Goal: Task Accomplishment & Management: Use online tool/utility

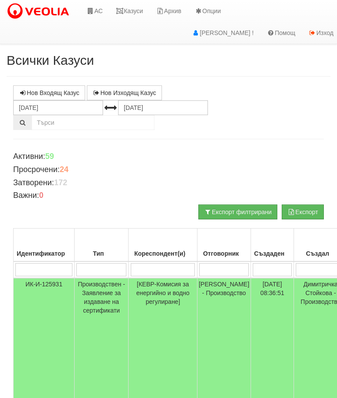
click at [214, 268] on input "search" at bounding box center [224, 269] width 50 height 13
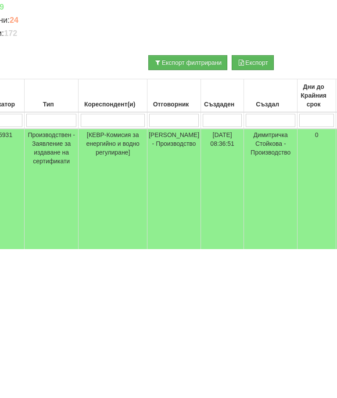
type input "С"
type input "Сал"
type input "Салви"
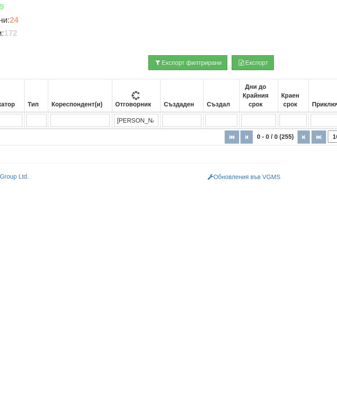
type input "Салви"
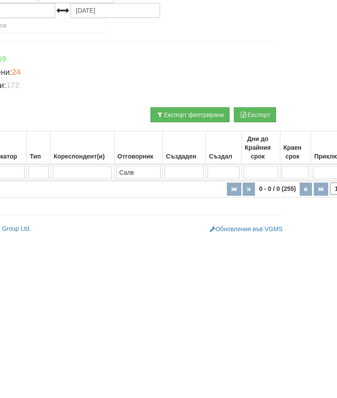
type input "Сал"
type input "Салв"
type input "С"
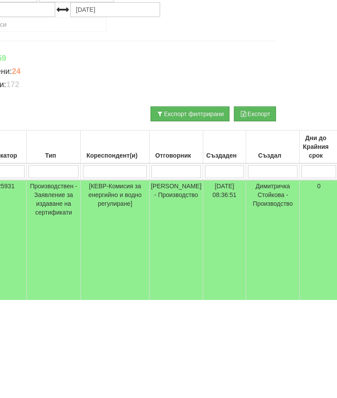
scroll to position [0, 0]
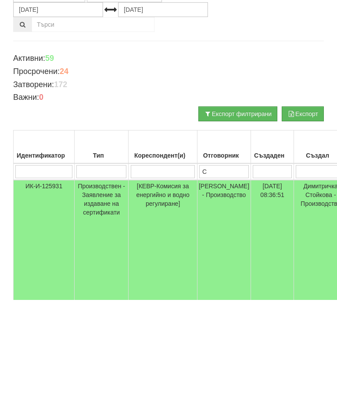
type input "Сл"
type input "С"
type input "Слави"
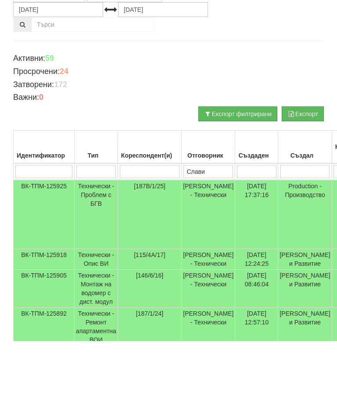
scroll to position [42, 0]
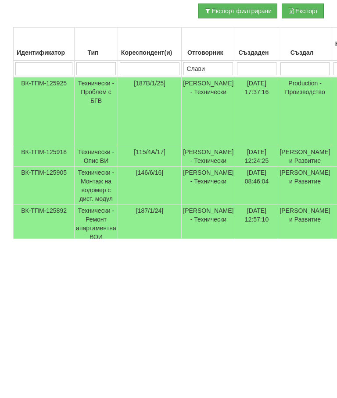
type input "Слави"
click at [87, 237] on td "Технически - Проблем с БГВ" at bounding box center [96, 271] width 43 height 69
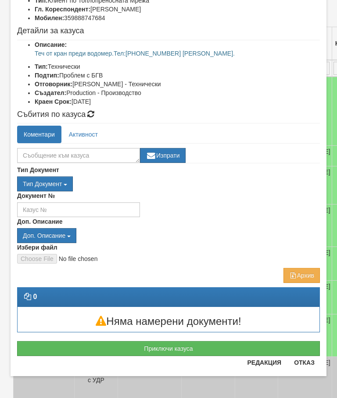
scroll to position [78, 0]
click at [309, 366] on button "Отказ" at bounding box center [303, 363] width 31 height 14
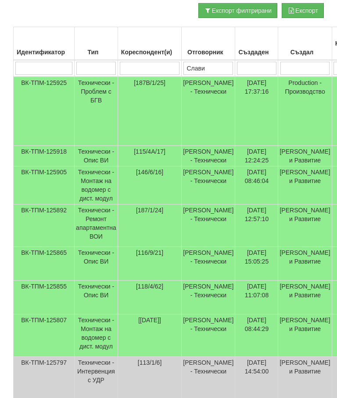
click at [97, 233] on td "Технически - Ремонт апартаментна ВОИ" at bounding box center [96, 226] width 43 height 43
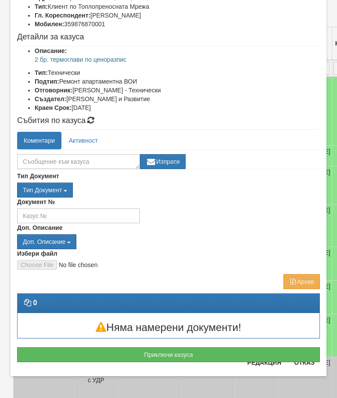
scroll to position [71, 0]
click at [308, 369] on button "Отказ" at bounding box center [303, 363] width 31 height 14
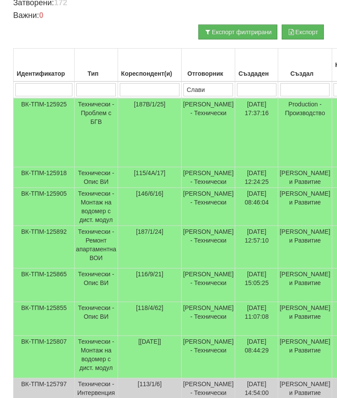
scroll to position [180, 0]
click at [96, 170] on td "Технически - Опис ВИ" at bounding box center [96, 177] width 43 height 21
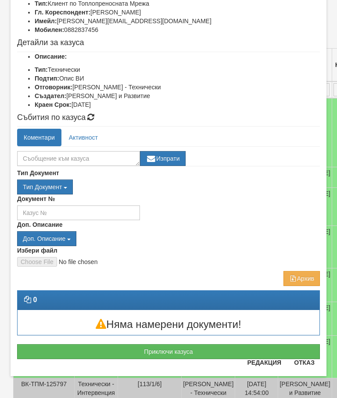
scroll to position [75, 0]
click at [312, 331] on div "Няма намерени документи!" at bounding box center [168, 322] width 315 height 25
click at [316, 366] on button "Отказ" at bounding box center [303, 363] width 31 height 14
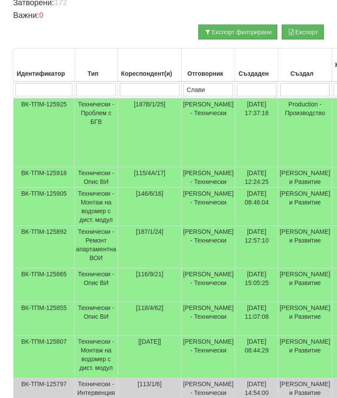
click at [151, 289] on td "[116/9/21]" at bounding box center [149, 286] width 64 height 34
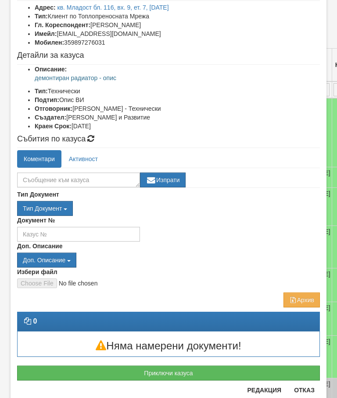
scroll to position [63, 0]
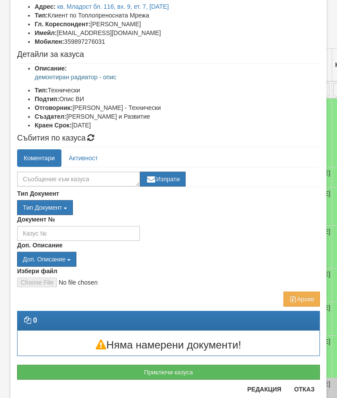
click at [304, 394] on button "Отказ" at bounding box center [303, 390] width 31 height 14
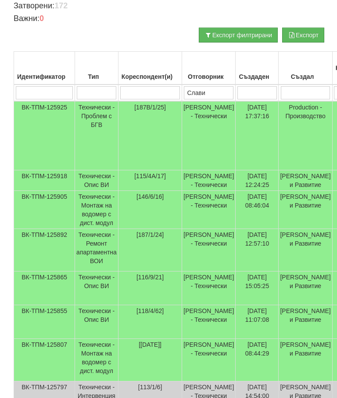
scroll to position [177, 0]
click at [92, 113] on td "Технически - Проблем с БГВ" at bounding box center [96, 135] width 43 height 69
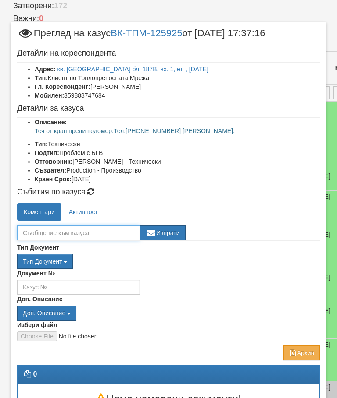
click at [53, 229] on textarea at bounding box center [78, 233] width 123 height 15
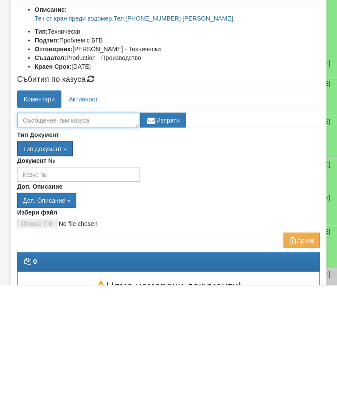
type textarea "П"
type textarea "Ще си търси фирма за отстранят теч."
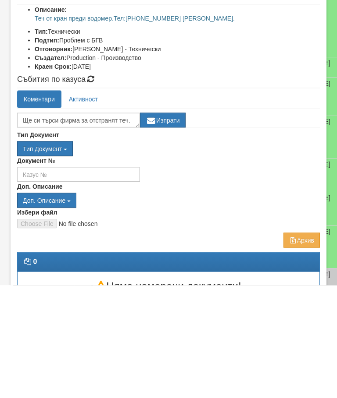
click at [174, 226] on button "Изпрати" at bounding box center [163, 233] width 46 height 15
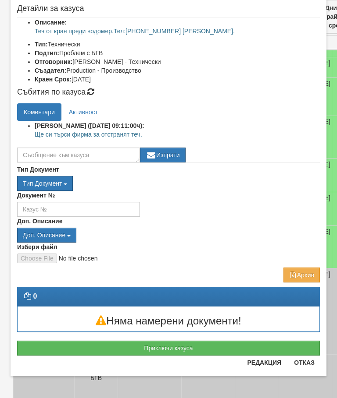
scroll to position [100, 0]
click at [303, 369] on button "Отказ" at bounding box center [303, 363] width 31 height 14
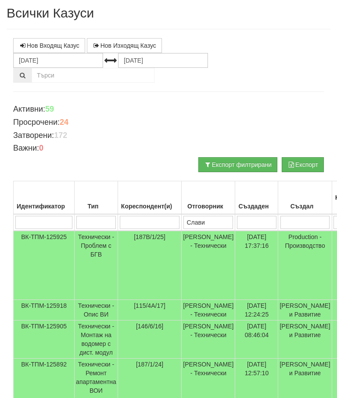
scroll to position [47, 0]
click at [96, 239] on td "Технически - Проблем с БГВ" at bounding box center [96, 265] width 43 height 69
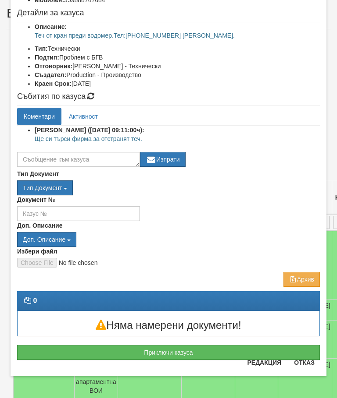
scroll to position [96, 0]
click at [178, 354] on button "Приключи казуса" at bounding box center [168, 352] width 302 height 15
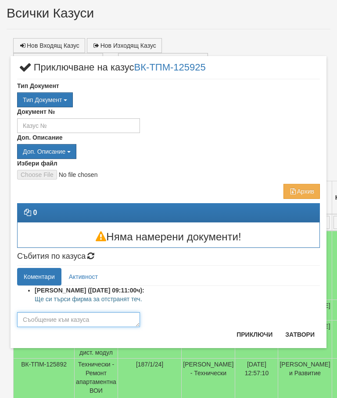
click at [35, 317] on textarea at bounding box center [78, 320] width 123 height 15
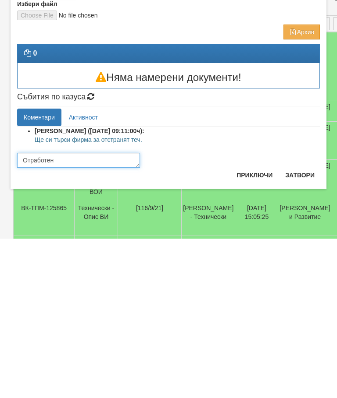
type textarea "Отработен"
click at [256, 328] on button "Приключи" at bounding box center [254, 335] width 46 height 14
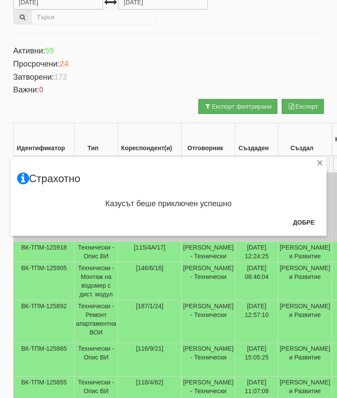
scroll to position [106, 0]
click at [304, 228] on button "Добре" at bounding box center [303, 223] width 32 height 14
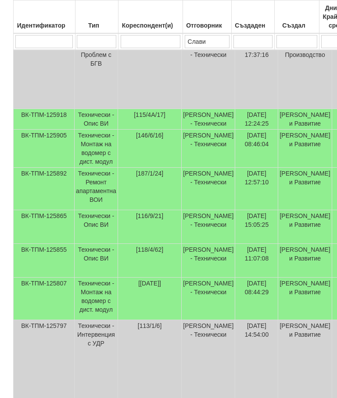
scroll to position [242, 0]
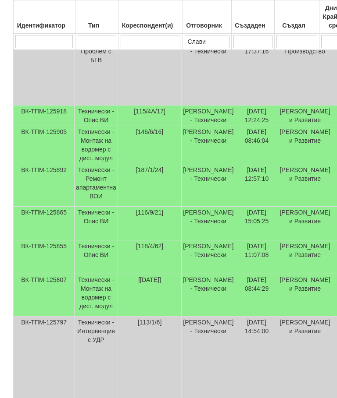
click at [95, 253] on td "Технически - Опис ВИ" at bounding box center [96, 258] width 43 height 34
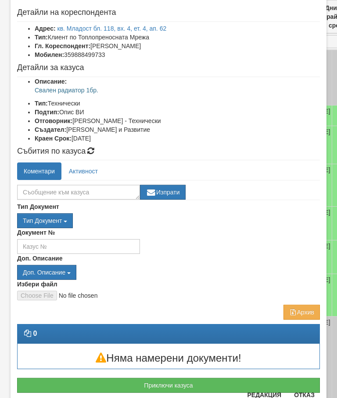
scroll to position [40, 0]
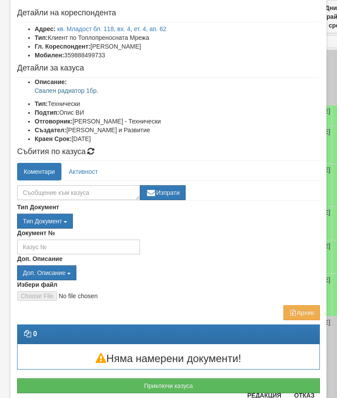
click at [309, 397] on button "Отказ" at bounding box center [303, 396] width 31 height 14
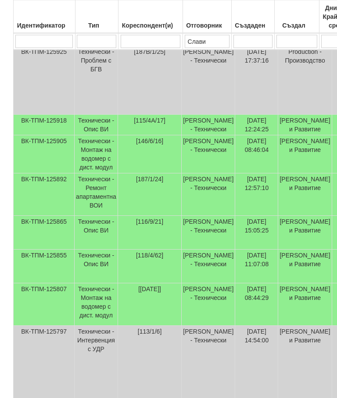
scroll to position [228, 0]
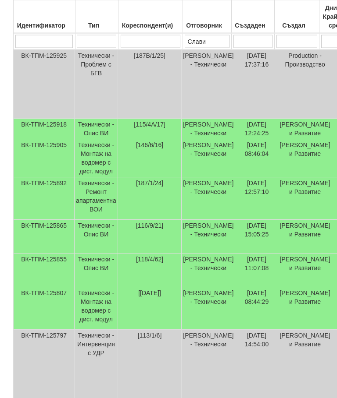
click at [96, 235] on td "Технически - Опис ВИ" at bounding box center [96, 237] width 43 height 34
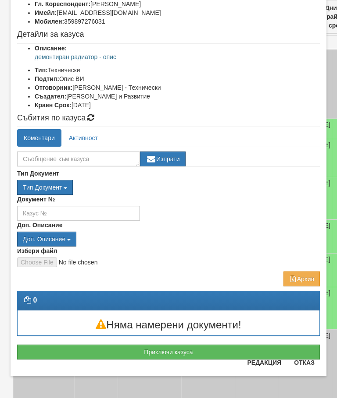
scroll to position [83, 0]
click at [312, 367] on button "Отказ" at bounding box center [303, 363] width 31 height 14
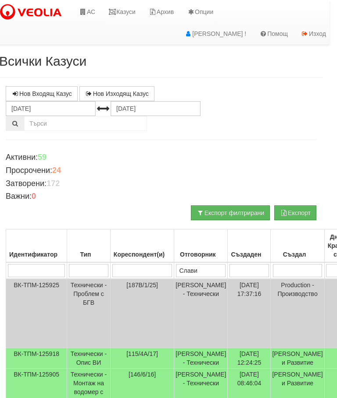
scroll to position [0, 8]
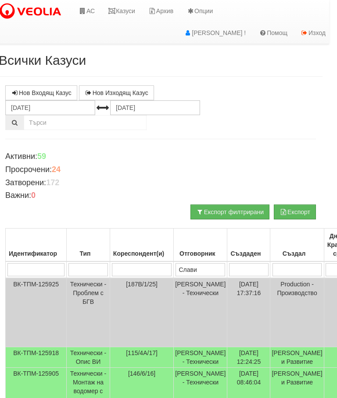
click at [124, 14] on link "Казуси" at bounding box center [121, 11] width 40 height 22
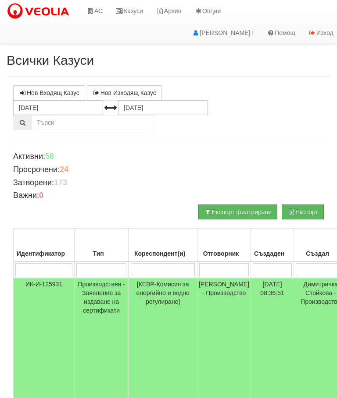
click at [134, 9] on link "Казуси" at bounding box center [129, 11] width 40 height 22
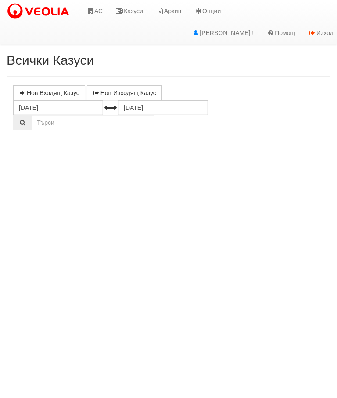
select select "10"
select select "1"
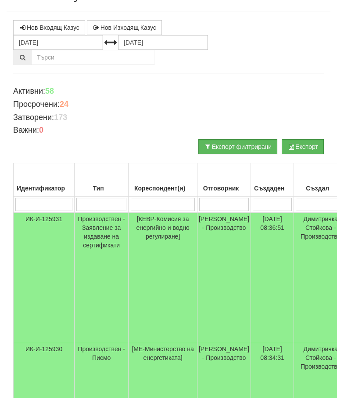
scroll to position [64, 0]
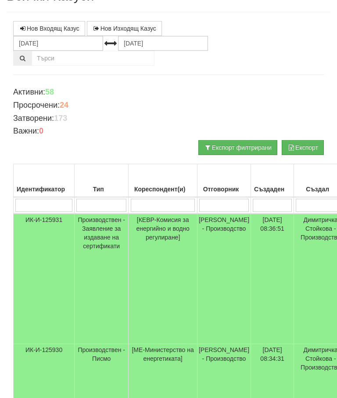
click at [158, 203] on input "search" at bounding box center [163, 205] width 64 height 13
type input "1"
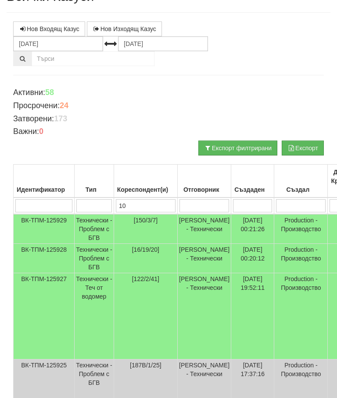
type input "105"
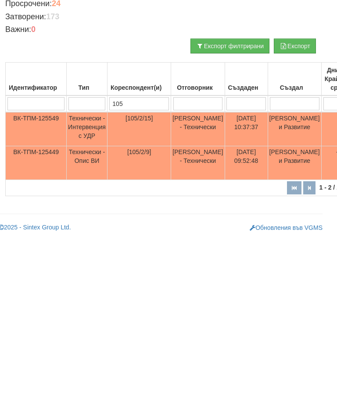
scroll to position [14, 0]
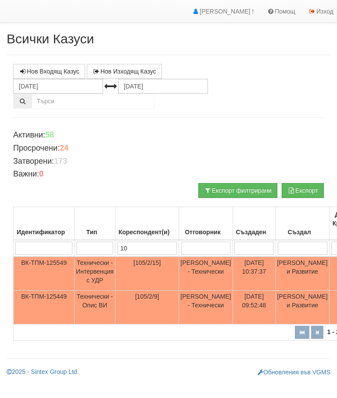
type input "1"
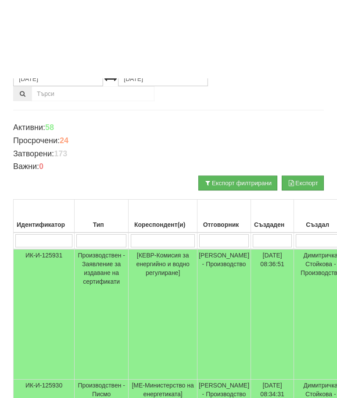
scroll to position [0, 0]
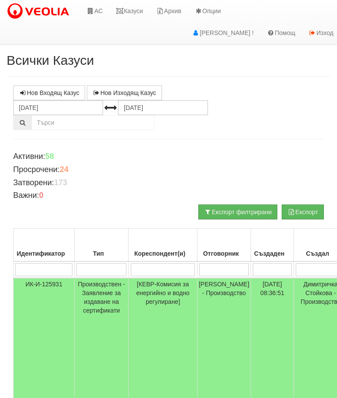
click at [132, 6] on link "Казуси" at bounding box center [129, 11] width 40 height 22
click at [130, 14] on link "Казуси" at bounding box center [129, 11] width 40 height 22
click at [138, 11] on link "Казуси" at bounding box center [129, 11] width 40 height 22
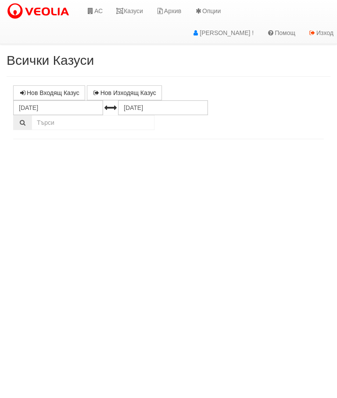
select select "10"
select select "1"
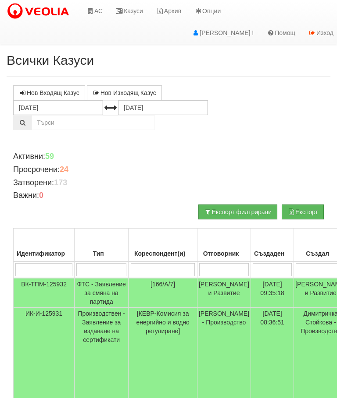
click at [126, 11] on link "Казуси" at bounding box center [129, 11] width 40 height 22
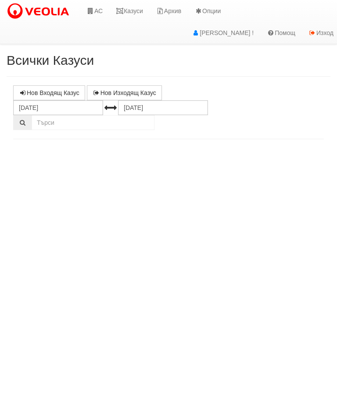
select select "10"
select select "1"
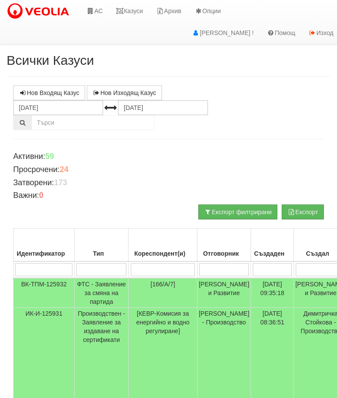
click at [124, 14] on icon at bounding box center [120, 11] width 8 height 6
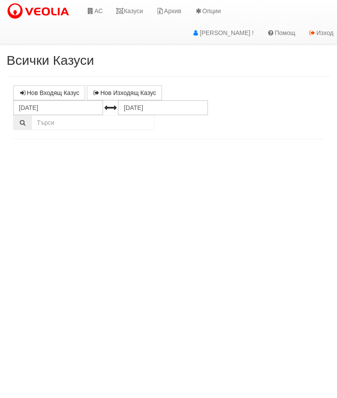
select select "10"
select select "1"
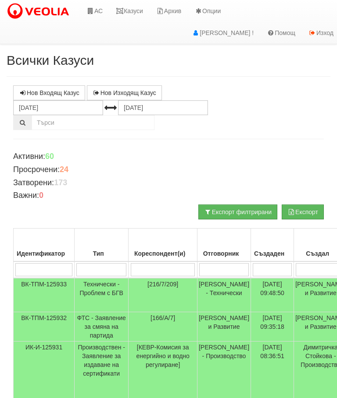
click at [134, 12] on link "Казуси" at bounding box center [129, 11] width 40 height 22
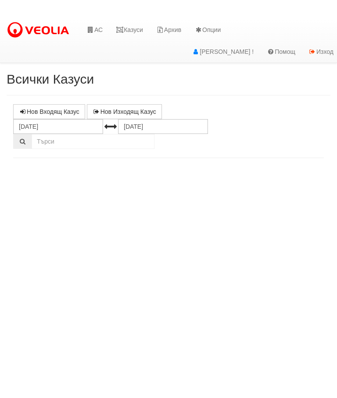
select select "10"
select select "1"
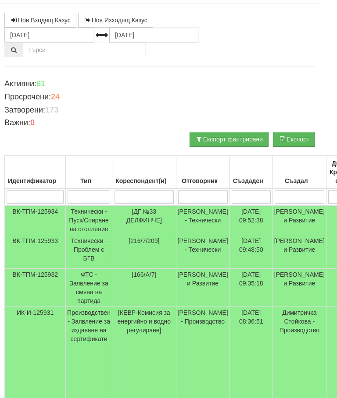
scroll to position [73, 0]
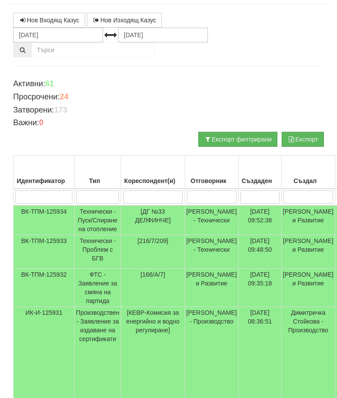
click at [90, 222] on td "Технически - Пуск/Спиране на отопление" at bounding box center [98, 221] width 46 height 30
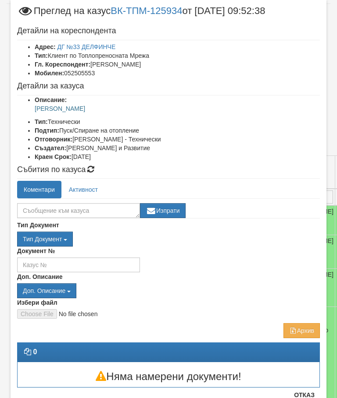
scroll to position [22, 0]
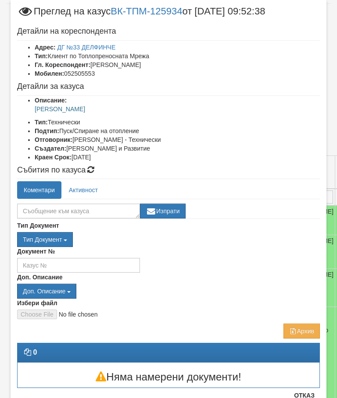
click at [305, 394] on button "Отказ" at bounding box center [303, 396] width 31 height 14
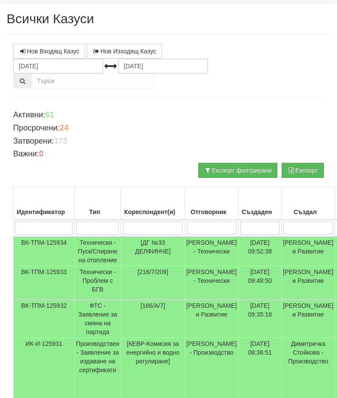
scroll to position [0, 0]
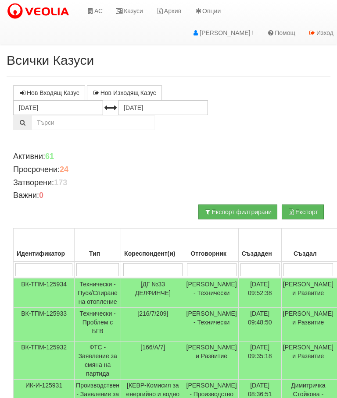
click at [135, 14] on link "Казуси" at bounding box center [129, 11] width 40 height 22
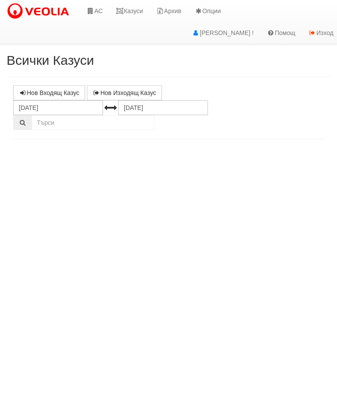
select select "10"
select select "1"
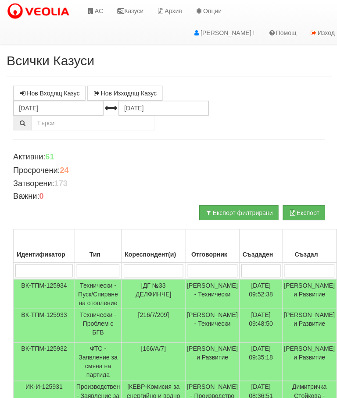
click at [131, 6] on link "Казуси" at bounding box center [129, 11] width 40 height 22
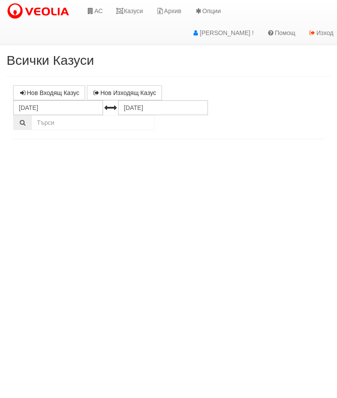
select select "10"
select select "1"
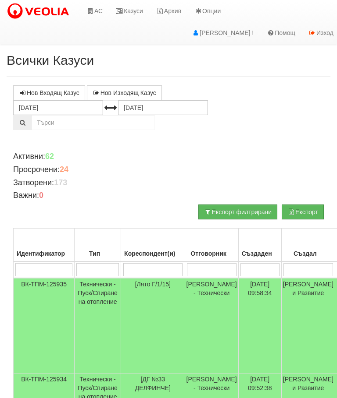
click at [132, 10] on link "Казуси" at bounding box center [129, 11] width 40 height 22
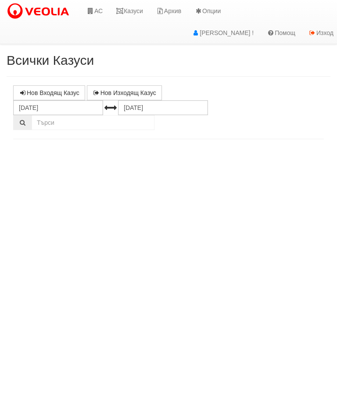
select select "10"
select select "1"
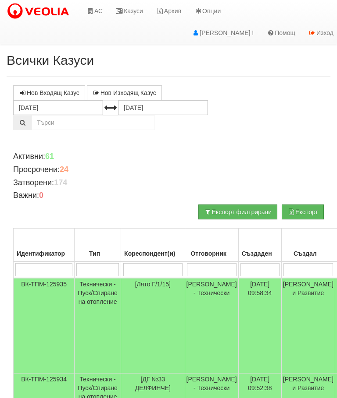
click at [134, 17] on link "Казуси" at bounding box center [129, 11] width 40 height 22
click at [136, 6] on link "Казуси" at bounding box center [129, 11] width 40 height 22
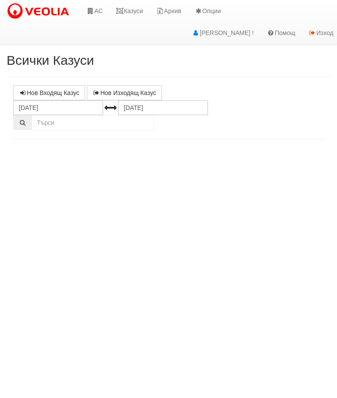
select select "10"
select select "1"
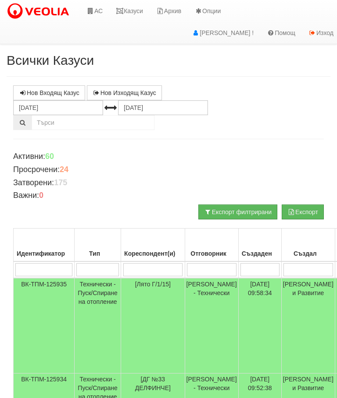
click at [130, 4] on link "Казуси" at bounding box center [129, 11] width 40 height 22
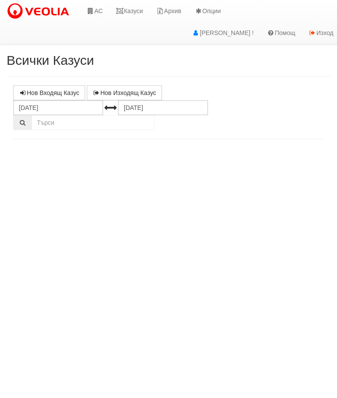
select select "10"
select select "1"
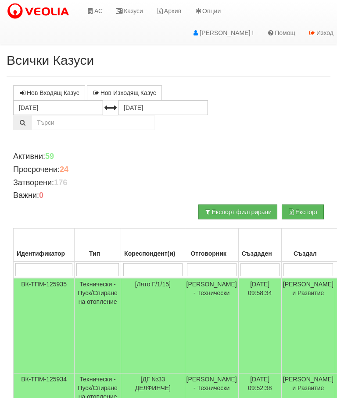
click at [132, 12] on link "Казуси" at bounding box center [129, 11] width 40 height 22
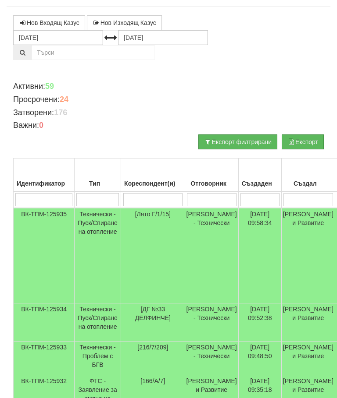
scroll to position [60, 0]
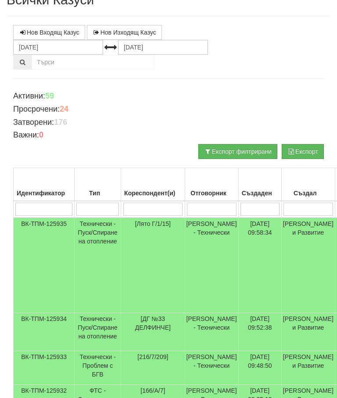
click at [209, 208] on input "search" at bounding box center [212, 209] width 50 height 13
type input "С"
type input "Славо"
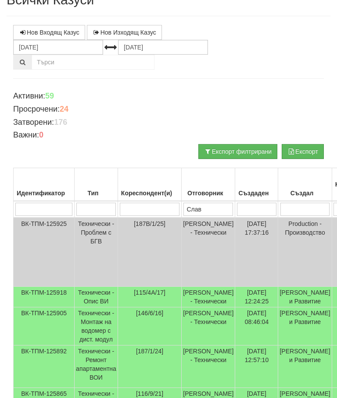
type input "Слави"
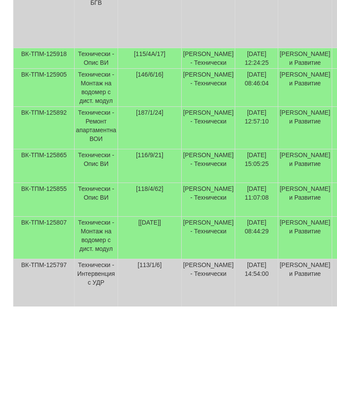
scroll to position [149, 0]
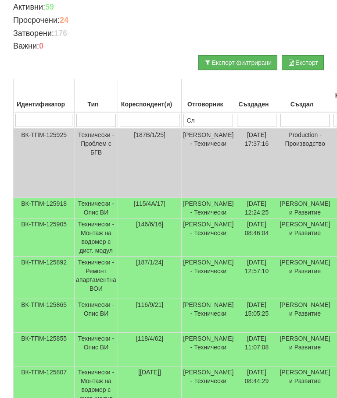
type input "С"
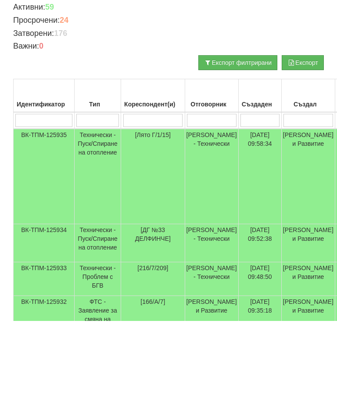
scroll to position [0, 0]
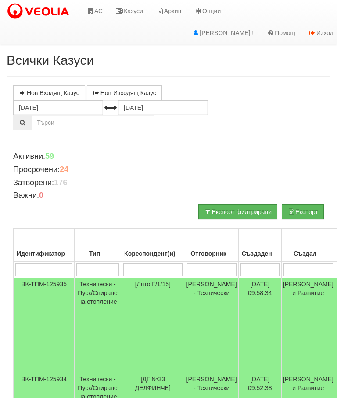
click at [128, 12] on link "Казуси" at bounding box center [129, 11] width 40 height 22
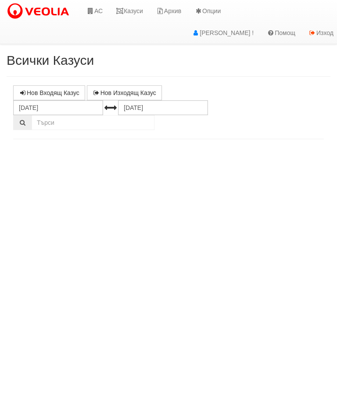
select select "10"
select select "1"
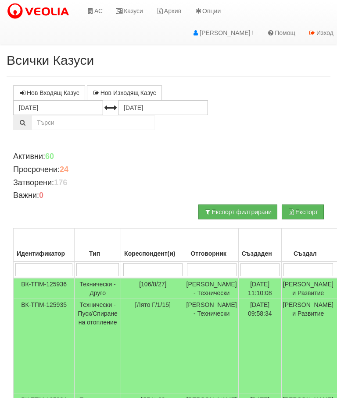
click at [86, 290] on td "Технически - Друго" at bounding box center [98, 288] width 46 height 21
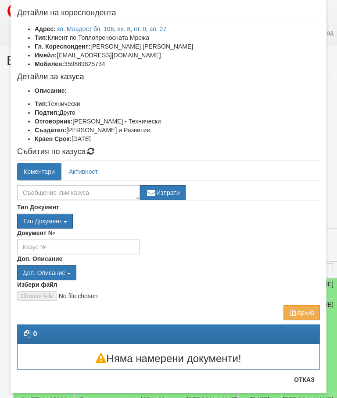
scroll to position [25, 0]
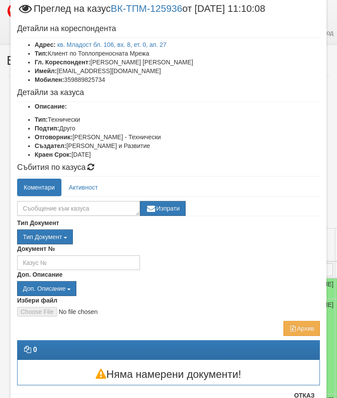
click at [309, 382] on div "Няма намерени документи!" at bounding box center [168, 372] width 315 height 25
click at [309, 398] on button "Отказ" at bounding box center [303, 396] width 31 height 14
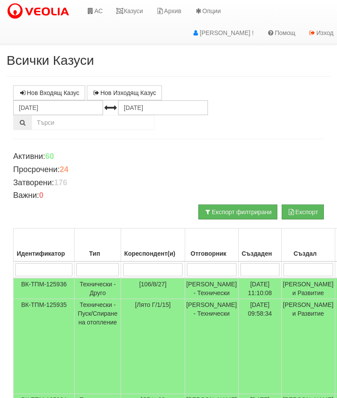
click at [132, 8] on link "Казуси" at bounding box center [129, 11] width 40 height 22
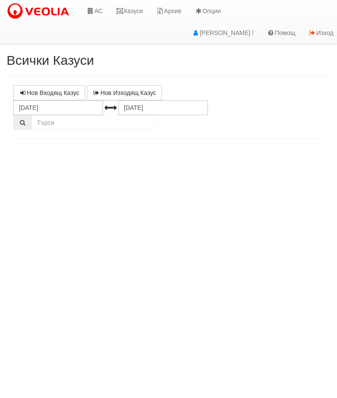
select select "10"
select select "1"
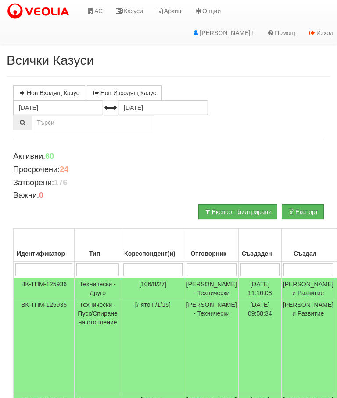
click at [104, 288] on td "Технически - Друго" at bounding box center [98, 288] width 46 height 21
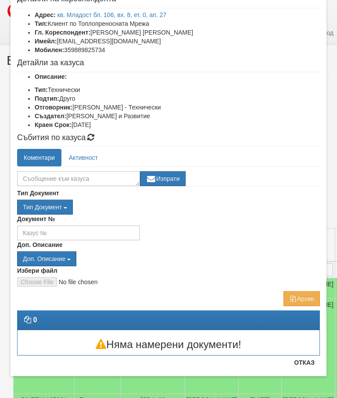
scroll to position [54, 0]
click at [306, 364] on button "Отказ" at bounding box center [303, 363] width 31 height 14
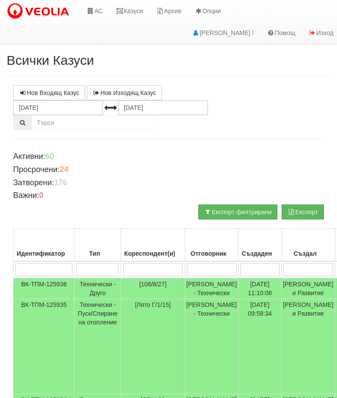
click at [95, 14] on link "АС" at bounding box center [94, 11] width 29 height 22
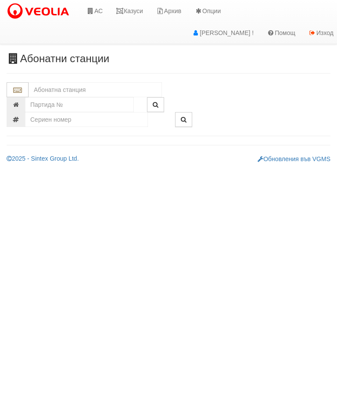
click at [43, 90] on input "text" at bounding box center [94, 89] width 133 height 15
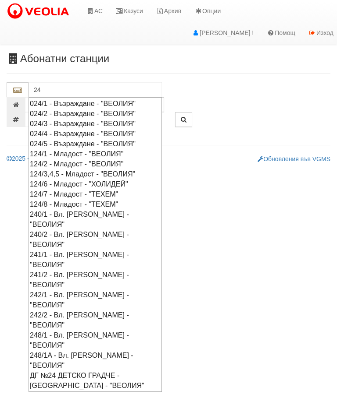
type input "2"
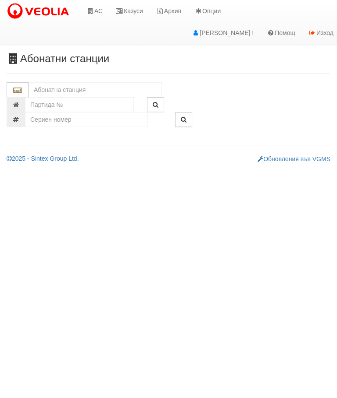
click at [135, 11] on link "Казуси" at bounding box center [129, 11] width 40 height 22
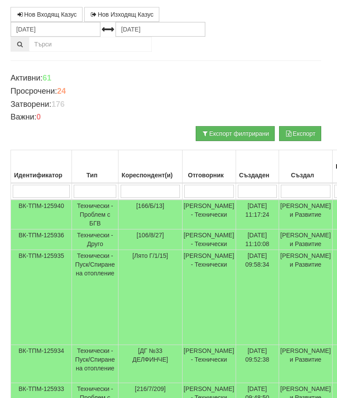
scroll to position [78, 0]
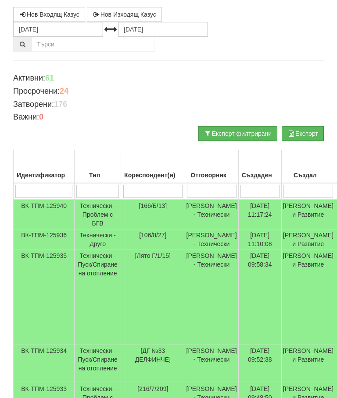
click at [99, 248] on td "Технически - Друго" at bounding box center [98, 240] width 46 height 21
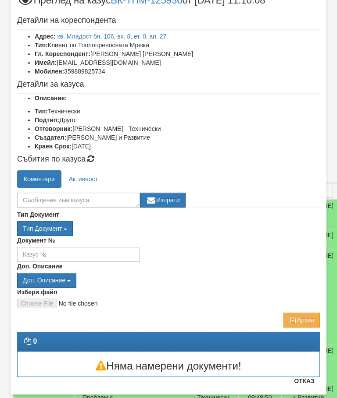
scroll to position [18, 0]
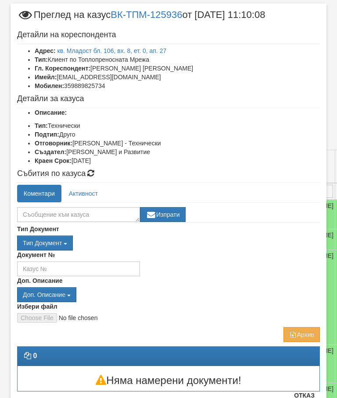
click at [309, 397] on button "Отказ" at bounding box center [303, 396] width 31 height 14
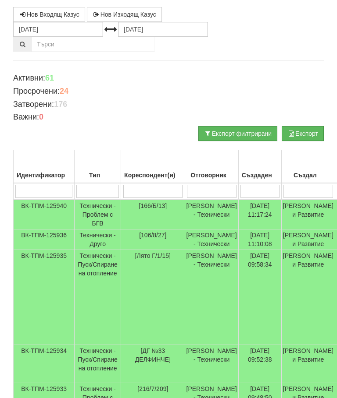
click at [99, 207] on td "Технически - Проблем с БГВ" at bounding box center [98, 215] width 46 height 30
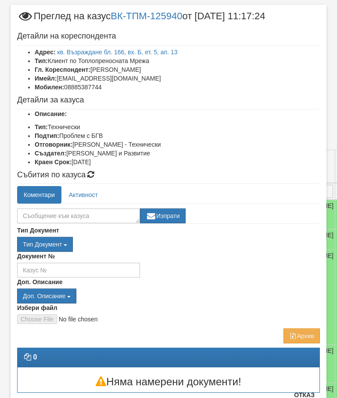
scroll to position [17, 0]
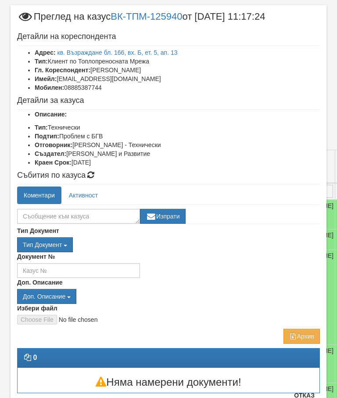
click at [306, 398] on button "Отказ" at bounding box center [303, 396] width 31 height 14
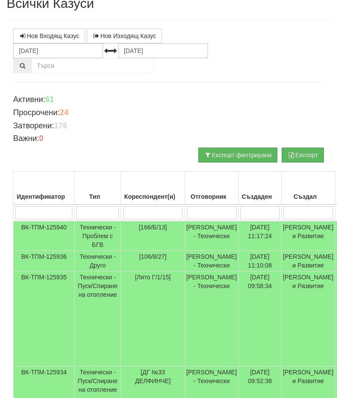
scroll to position [0, 0]
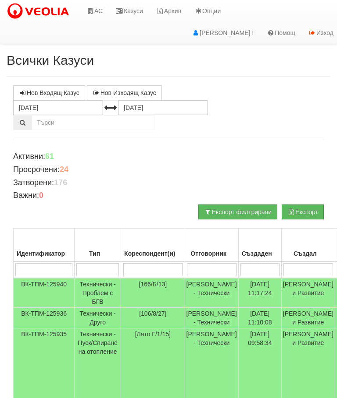
click at [131, 7] on link "Казуси" at bounding box center [129, 11] width 40 height 22
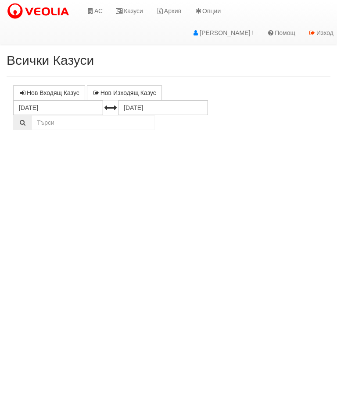
select select "10"
select select "1"
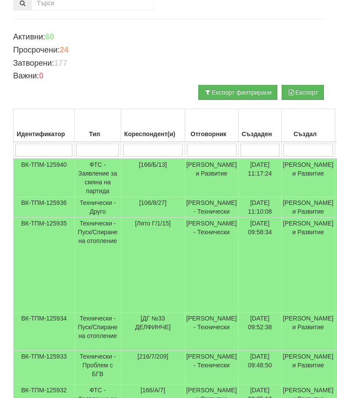
scroll to position [123, 0]
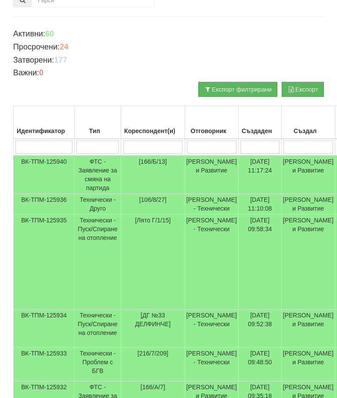
click at [98, 167] on td "ФТС - Заявление за смяна на партида" at bounding box center [98, 175] width 46 height 39
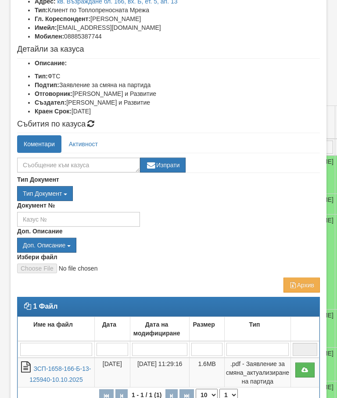
scroll to position [92, 0]
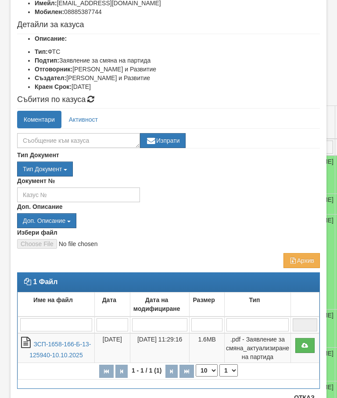
click at [308, 398] on button "Отказ" at bounding box center [303, 398] width 31 height 14
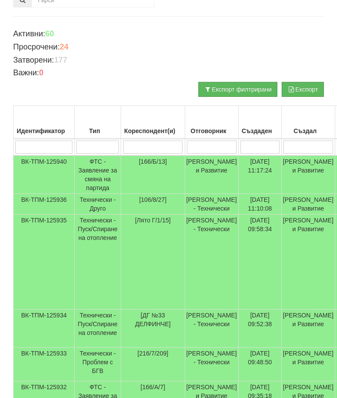
click at [311, 382] on td "Женя Димитрова - Клиенти и Развитие" at bounding box center [307, 365] width 53 height 34
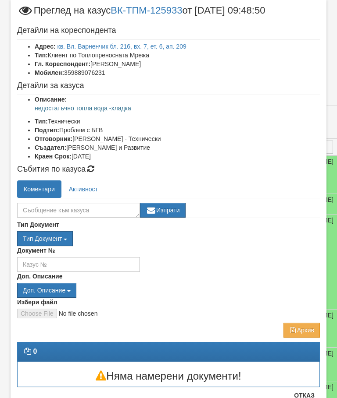
scroll to position [28, 0]
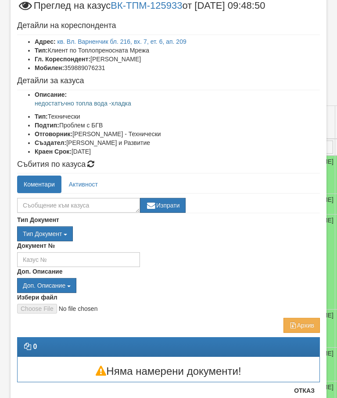
click at [309, 398] on button "Отказ" at bounding box center [303, 391] width 31 height 14
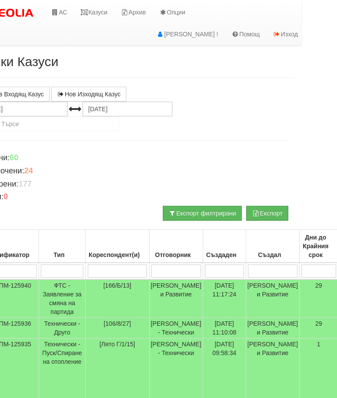
scroll to position [0, 0]
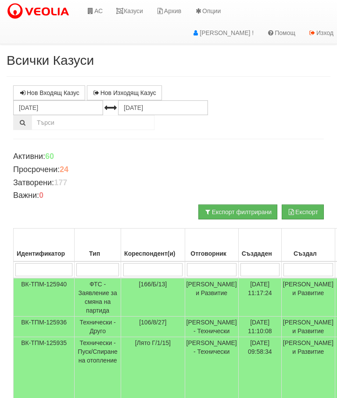
click at [99, 330] on td "Технически - Друго" at bounding box center [98, 327] width 46 height 21
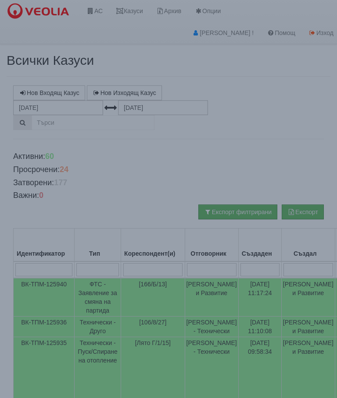
select select "10"
select select "1"
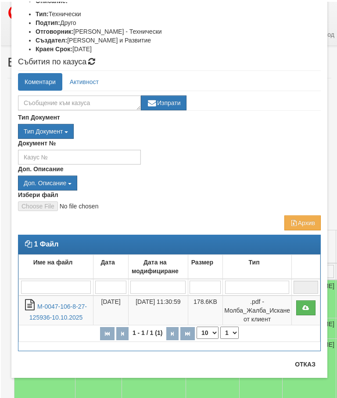
scroll to position [14, 0]
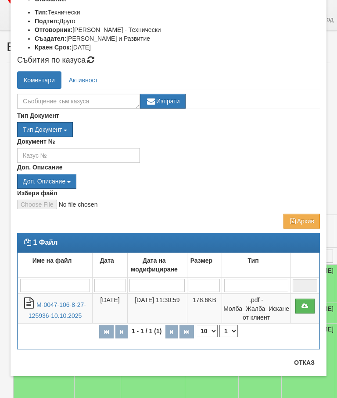
click at [55, 306] on link "М-0047-106-8-27-125936-10.10.2025" at bounding box center [56, 311] width 57 height 18
click at [308, 364] on button "Отказ" at bounding box center [303, 363] width 31 height 14
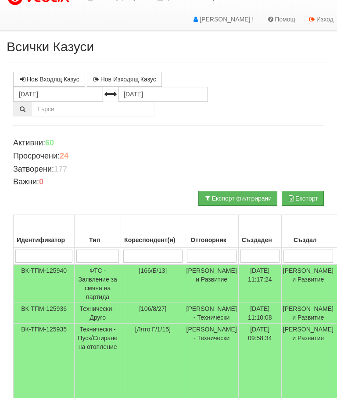
scroll to position [0, 0]
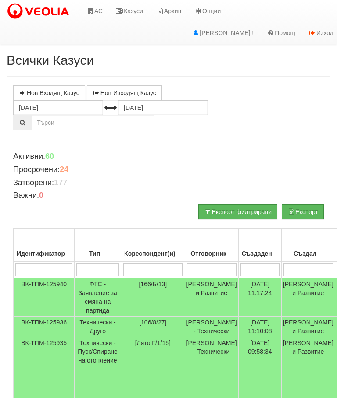
click at [101, 13] on link "АС" at bounding box center [94, 11] width 29 height 22
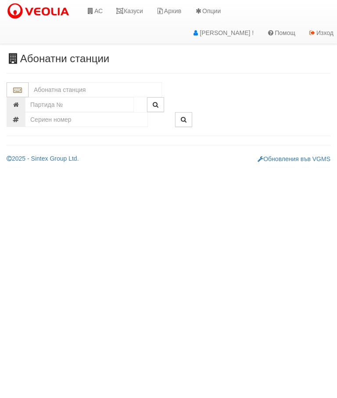
click at [56, 88] on input "text" at bounding box center [94, 89] width 133 height 15
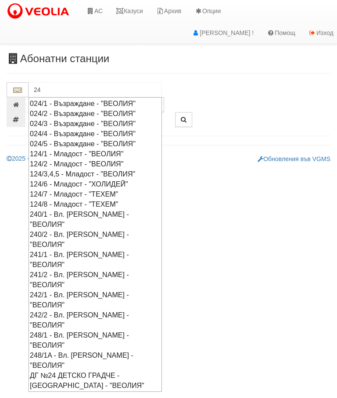
click at [69, 103] on div "024/1 - Възраждане - "ВЕОЛИЯ"" at bounding box center [95, 104] width 131 height 10
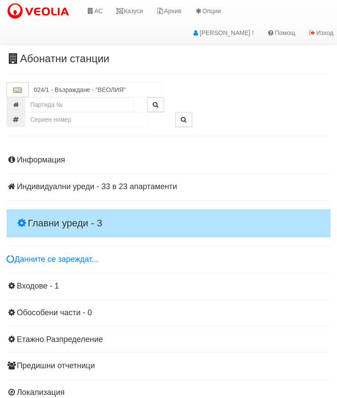
click at [28, 216] on h4 "Главни уреди - 3" at bounding box center [168, 224] width 323 height 28
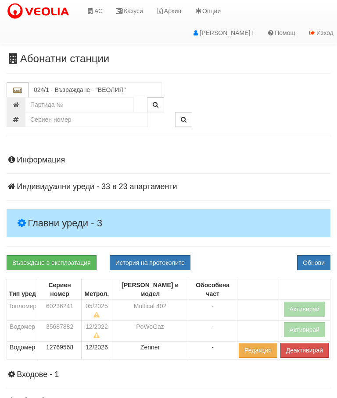
click at [310, 302] on button "Активирай" at bounding box center [305, 309] width 42 height 15
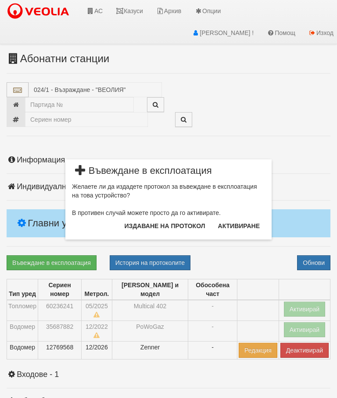
click at [187, 224] on button "Издаване на протокол" at bounding box center [164, 226] width 91 height 14
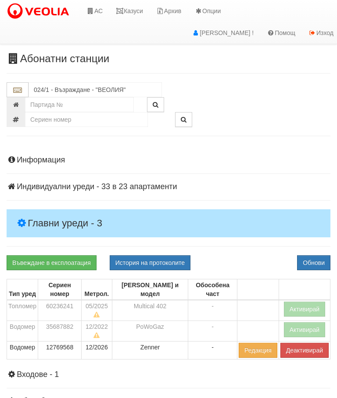
click at [321, 258] on button "Обнови" at bounding box center [313, 263] width 33 height 15
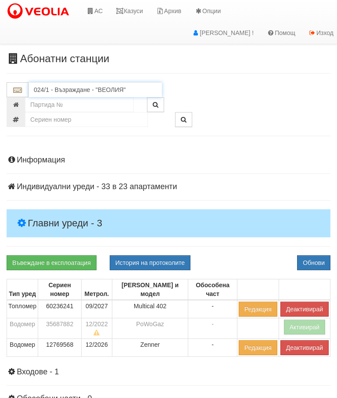
click at [58, 87] on input "024/1 - Възраждане - "ВЕОЛИЯ"" at bounding box center [94, 89] width 133 height 15
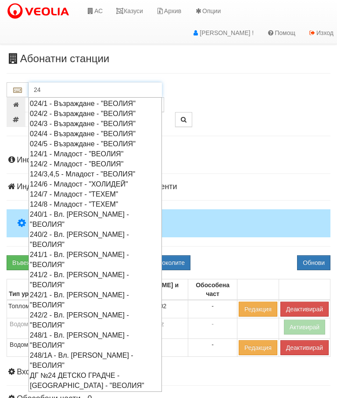
click at [47, 110] on div "024/2 - Възраждане - "ВЕОЛИЯ"" at bounding box center [95, 114] width 131 height 10
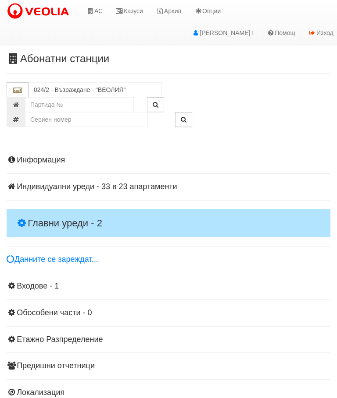
click at [35, 214] on h4 "Главни уреди - 2" at bounding box center [168, 224] width 323 height 28
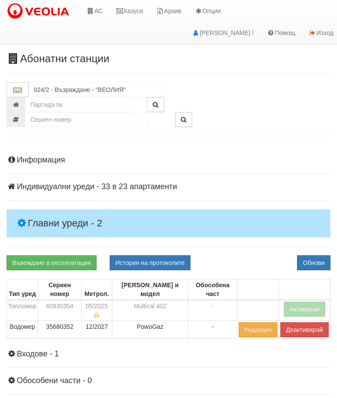
click at [314, 302] on button "Активирай" at bounding box center [305, 309] width 42 height 15
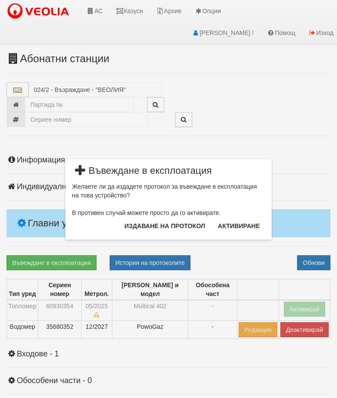
click at [190, 221] on button "Издаване на протокол" at bounding box center [164, 226] width 91 height 14
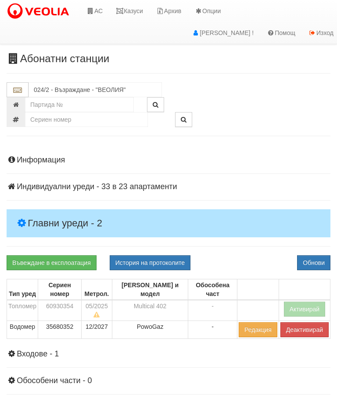
click at [318, 260] on button "Обнови" at bounding box center [313, 263] width 33 height 15
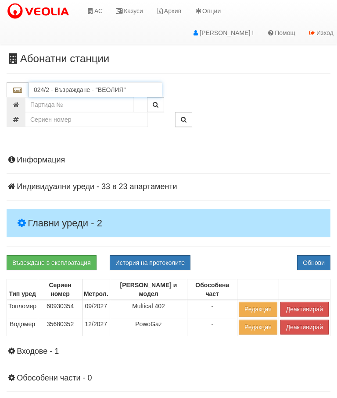
click at [51, 90] on input "024/2 - Възраждане - "ВЕОЛИЯ"" at bounding box center [94, 89] width 133 height 15
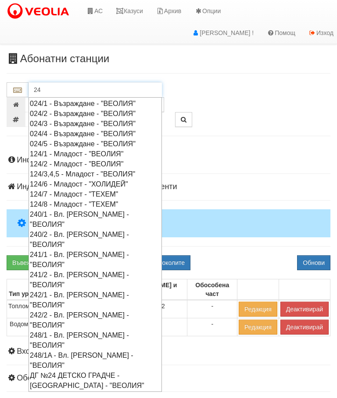
click at [46, 129] on div "024/4 - Възраждане - "ВЕОЛИЯ"" at bounding box center [95, 134] width 131 height 10
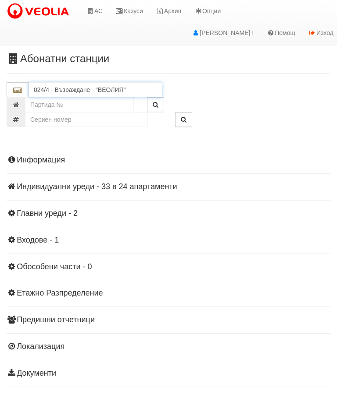
click at [61, 87] on input "024/4 - Възраждане - "ВЕОЛИЯ"" at bounding box center [94, 89] width 133 height 15
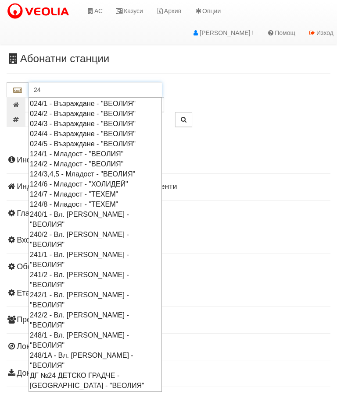
click at [54, 122] on div "024/3 - Възраждане - "ВЕОЛИЯ"" at bounding box center [95, 124] width 131 height 10
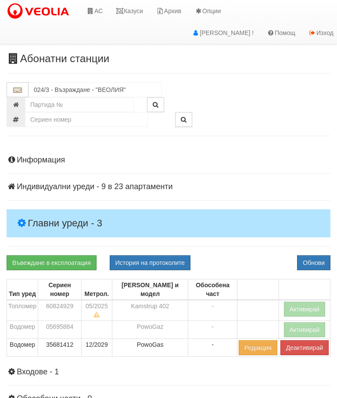
click at [39, 216] on h4 "Главни уреди - 3" at bounding box center [168, 224] width 323 height 28
click at [311, 302] on button "Активирай" at bounding box center [305, 309] width 42 height 15
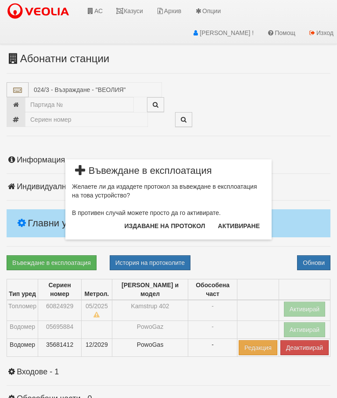
click at [195, 227] on button "Издаване на протокол" at bounding box center [164, 226] width 91 height 14
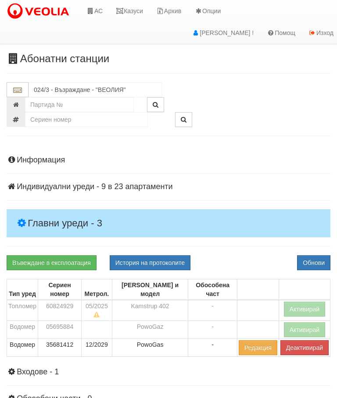
click at [314, 261] on button "Обнови" at bounding box center [313, 263] width 33 height 15
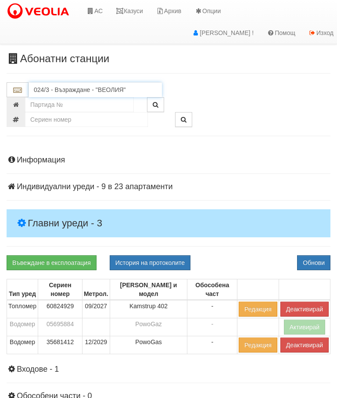
click at [54, 90] on input "024/3 - Възраждане - "ВЕОЛИЯ"" at bounding box center [94, 89] width 133 height 15
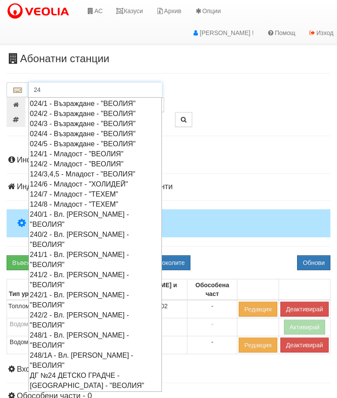
click at [41, 132] on div "024/4 - Възраждане - "ВЕОЛИЯ"" at bounding box center [95, 134] width 131 height 10
type input "024/4 - Възраждане - "ВЕОЛИЯ""
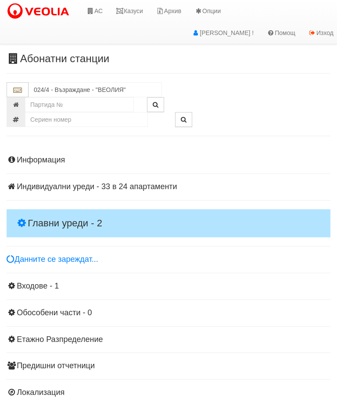
click at [40, 212] on h4 "Главни уреди - 2" at bounding box center [168, 224] width 323 height 28
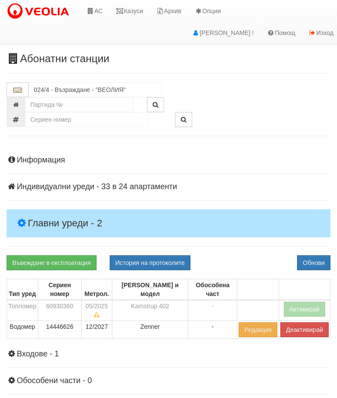
click at [308, 302] on button "Активирай" at bounding box center [305, 309] width 42 height 15
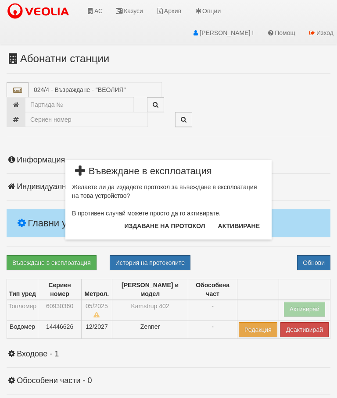
click at [192, 224] on button "Издаване на протокол" at bounding box center [164, 226] width 91 height 14
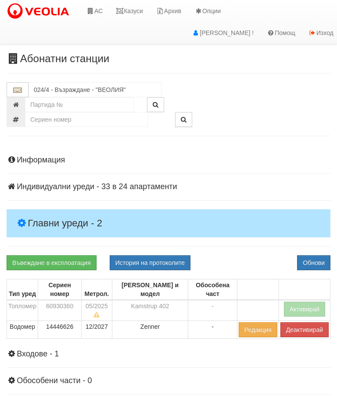
click at [317, 261] on button "Обнови" at bounding box center [313, 263] width 33 height 15
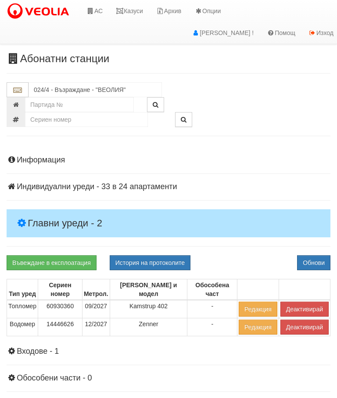
click at [132, 10] on link "Казуси" at bounding box center [129, 11] width 40 height 22
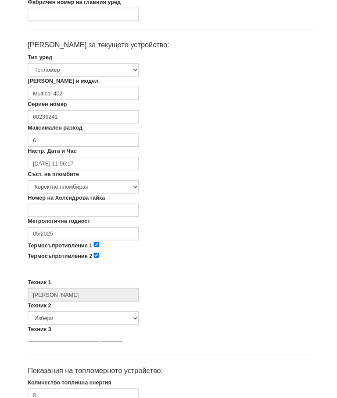
scroll to position [169, 0]
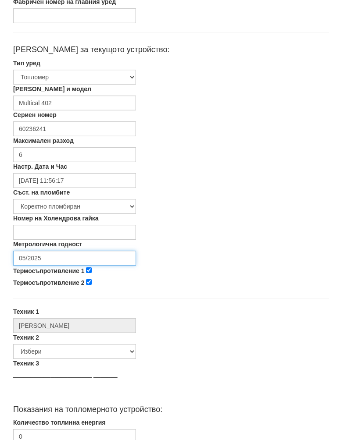
click at [59, 255] on input "05/2025" at bounding box center [74, 258] width 123 height 15
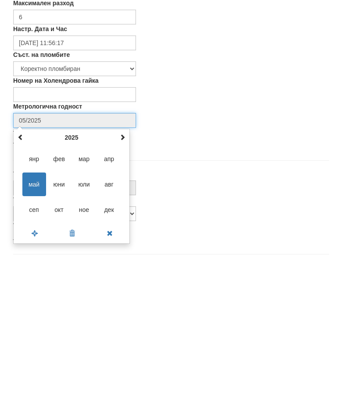
click at [124, 272] on span at bounding box center [122, 275] width 6 height 6
click at [123, 272] on span at bounding box center [122, 275] width 6 height 6
click at [37, 336] on span "сеп" at bounding box center [34, 348] width 24 height 24
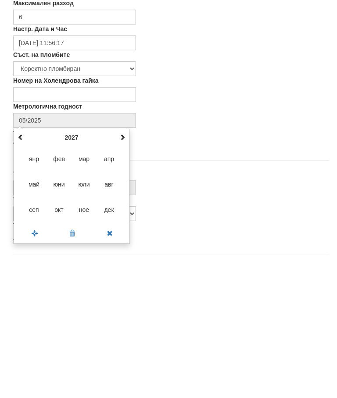
type input "09/2027"
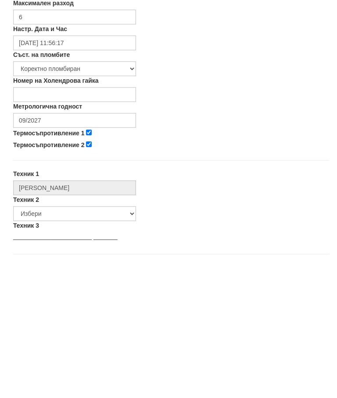
scroll to position [307, 0]
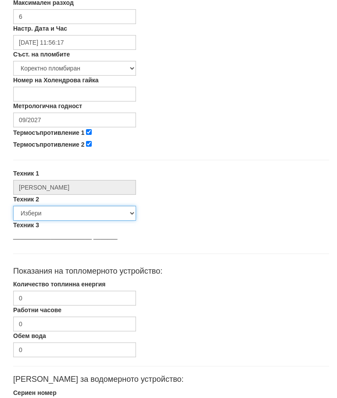
click at [54, 218] on select "Избери [PERSON_NAME] [PERSON_NAME] [PERSON_NAME] [PERSON_NAME] [PERSON_NAME] [P…" at bounding box center [74, 213] width 123 height 15
select select "00edca61-3213-4907-8f06-caa3b664f058"
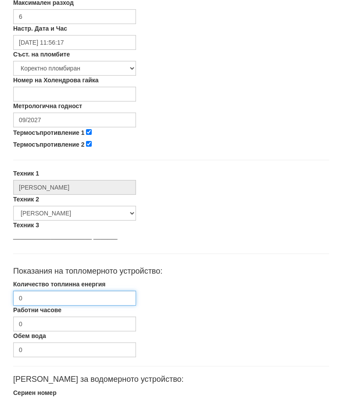
click at [44, 297] on input "0" at bounding box center [74, 298] width 123 height 15
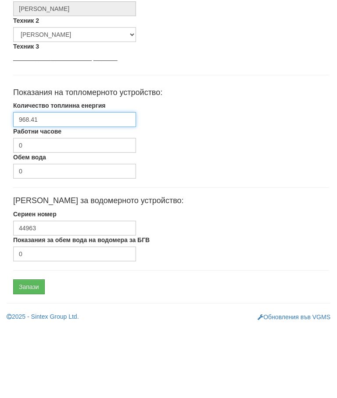
scroll to position [416, 0]
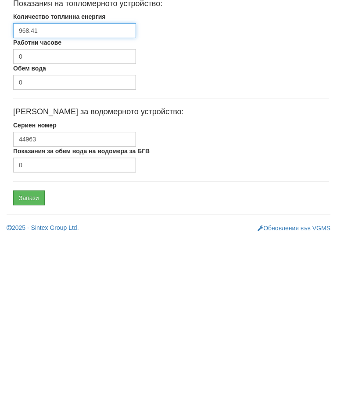
type input "968.41"
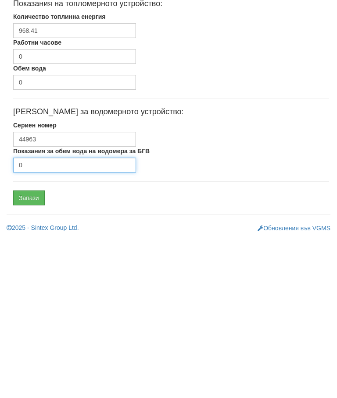
click at [55, 317] on input "0" at bounding box center [74, 324] width 123 height 15
type input "1388"
click at [28, 350] on input "Запази" at bounding box center [29, 357] width 32 height 15
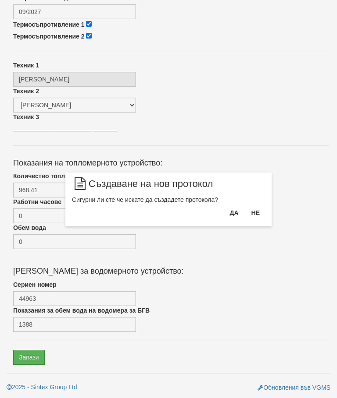
click at [234, 220] on button "Да" at bounding box center [233, 213] width 19 height 14
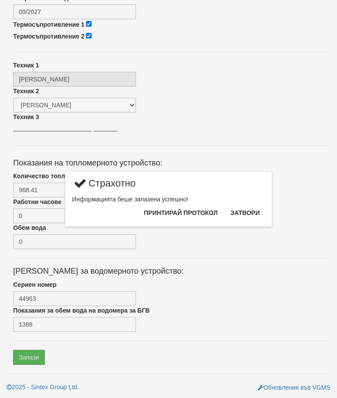
click at [254, 216] on button "Затвори" at bounding box center [245, 213] width 40 height 14
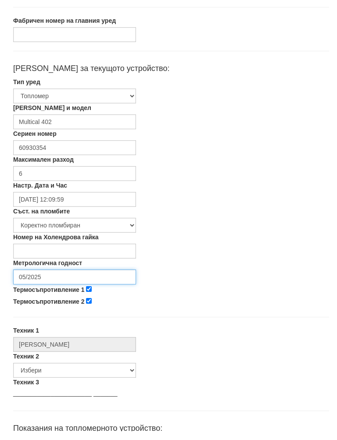
click at [44, 279] on input "05/2025" at bounding box center [74, 286] width 123 height 15
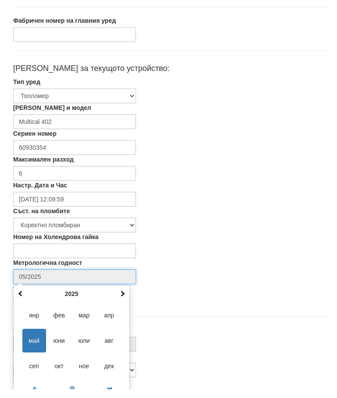
scroll to position [147, 0]
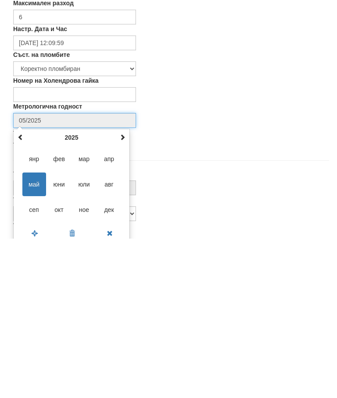
click at [128, 288] on div "[DATE] пн вт ср чт пт сб нд 28 29 30 1 2 3 4 5 6 7 8 9 10 11 12 13 14 15 16 17 …" at bounding box center [71, 345] width 117 height 115
click at [124, 294] on span at bounding box center [122, 297] width 6 height 6
click at [125, 291] on th at bounding box center [122, 297] width 11 height 13
click at [29, 358] on span "сеп" at bounding box center [34, 370] width 24 height 24
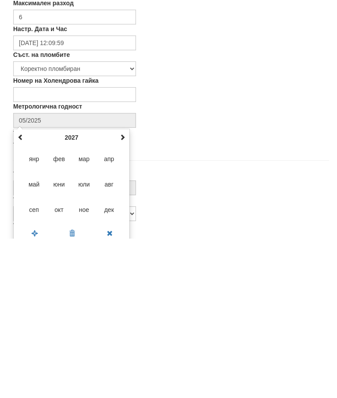
type input "09/2027"
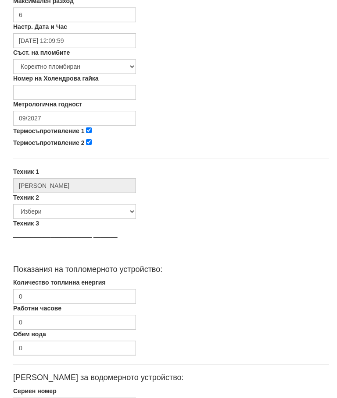
scroll to position [338, 0]
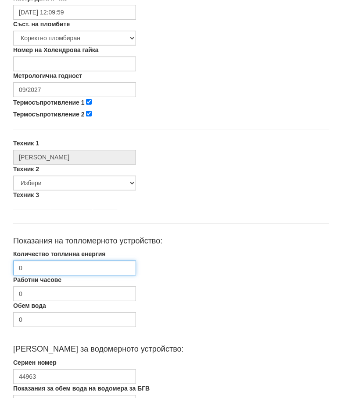
click at [52, 267] on input "0" at bounding box center [74, 268] width 123 height 15
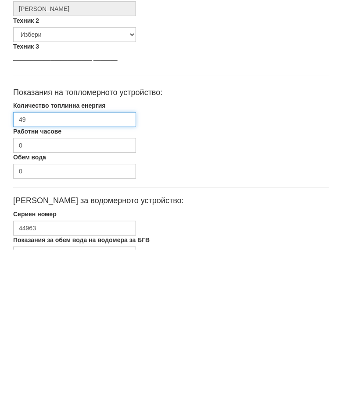
type input "4"
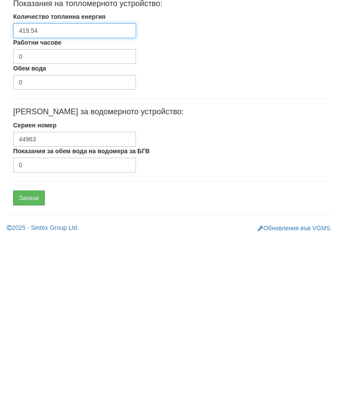
type input "419.54"
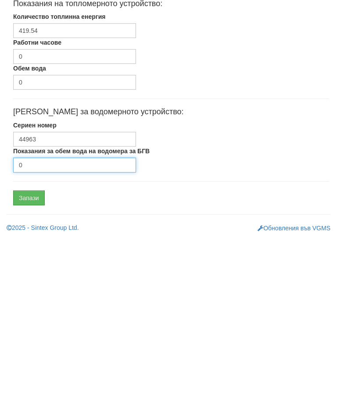
click at [59, 317] on input "0" at bounding box center [74, 324] width 123 height 15
type input "3222"
click at [28, 350] on input "Запази" at bounding box center [29, 357] width 32 height 15
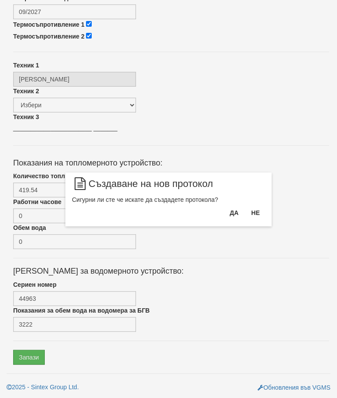
click at [242, 220] on button "Да" at bounding box center [233, 213] width 19 height 14
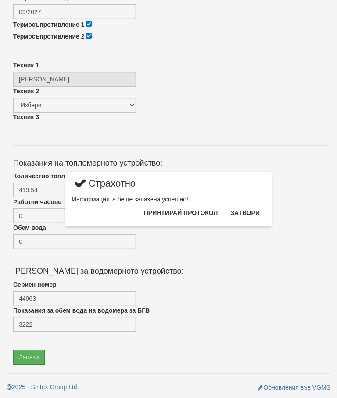
click at [250, 217] on button "Затвори" at bounding box center [245, 213] width 40 height 14
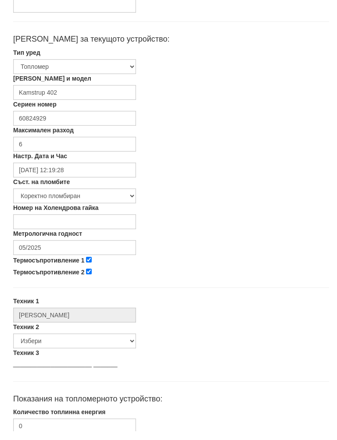
scroll to position [178, 0]
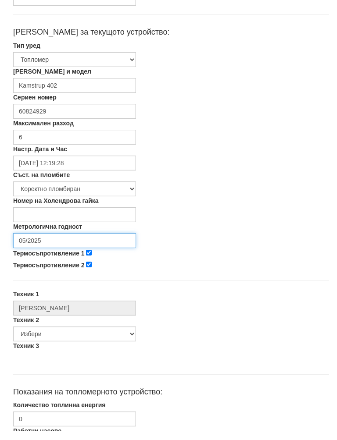
click at [53, 242] on input "05/2025" at bounding box center [74, 249] width 123 height 15
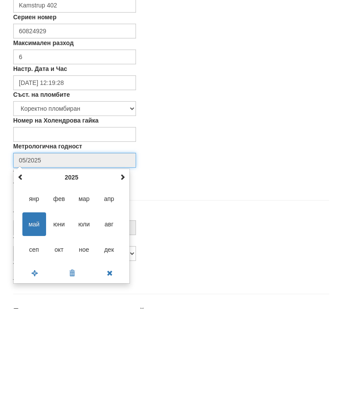
click at [126, 260] on th at bounding box center [122, 266] width 11 height 13
click at [125, 263] on span at bounding box center [122, 266] width 6 height 6
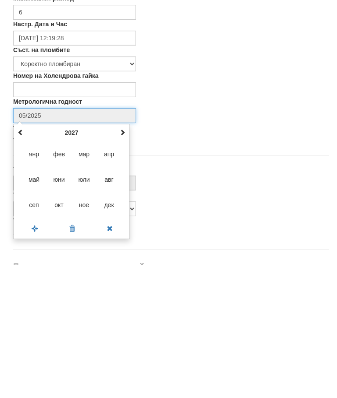
click at [36, 327] on span "сеп" at bounding box center [34, 339] width 24 height 24
type input "09/2027"
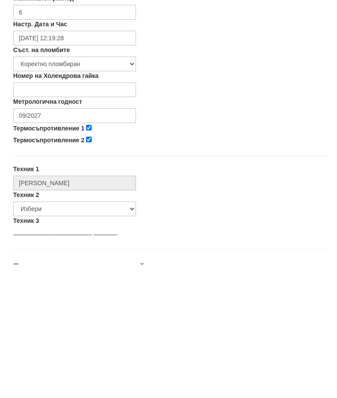
scroll to position [312, 0]
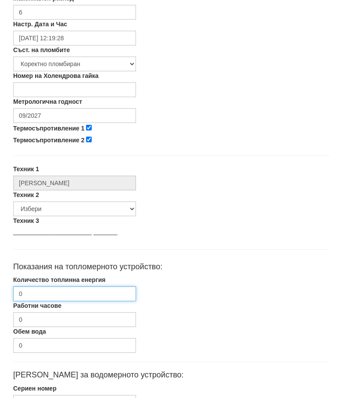
click at [50, 294] on input "0" at bounding box center [74, 294] width 123 height 15
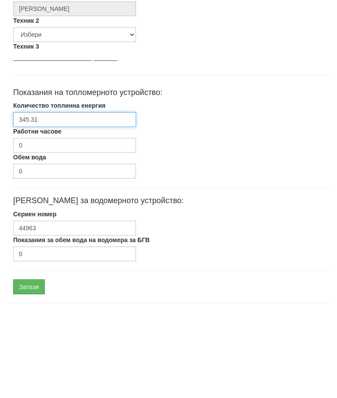
scroll to position [393, 0]
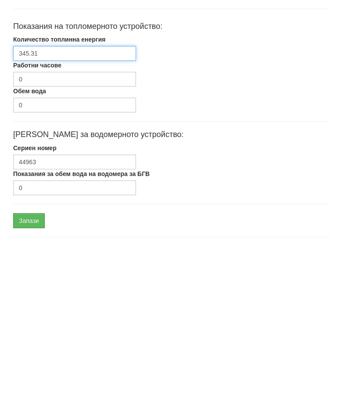
type input "345.31"
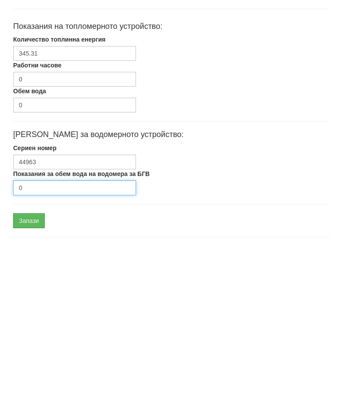
click at [56, 340] on input "0" at bounding box center [74, 347] width 123 height 15
type input "2634"
click at [31, 373] on input "Запази" at bounding box center [29, 380] width 32 height 15
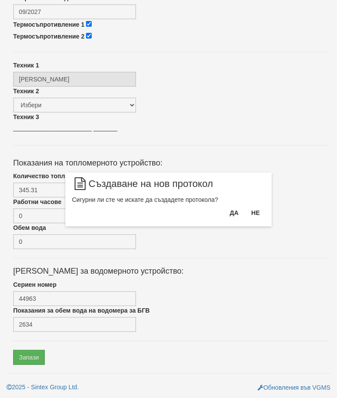
click at [234, 214] on button "Да" at bounding box center [233, 213] width 19 height 14
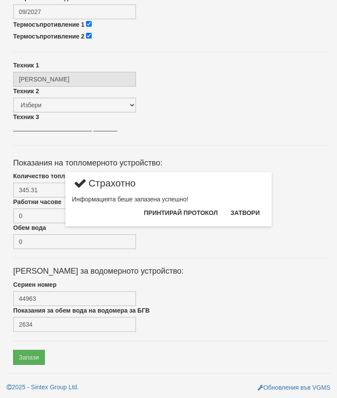
click at [252, 217] on button "Затвори" at bounding box center [245, 213] width 40 height 14
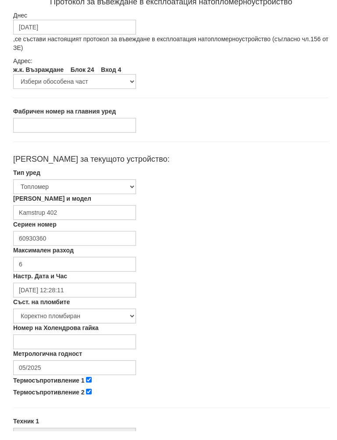
scroll to position [62, 0]
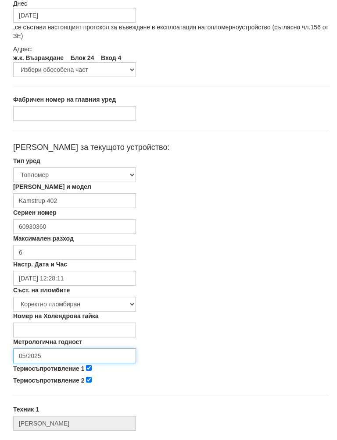
click at [41, 358] on input "05/2025" at bounding box center [74, 365] width 123 height 15
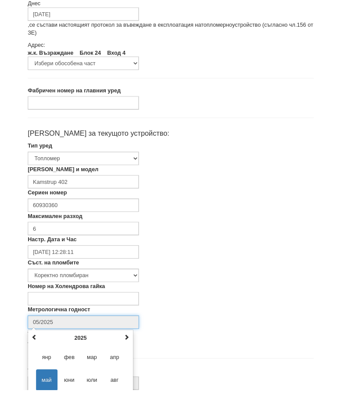
scroll to position [147, 0]
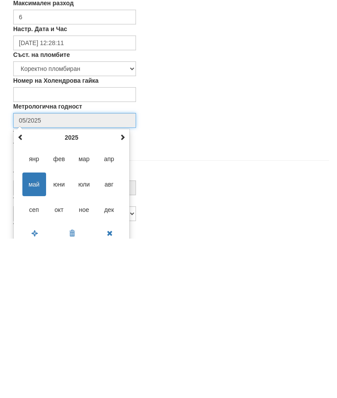
click at [124, 294] on span at bounding box center [122, 297] width 6 height 6
click at [28, 358] on span "сеп" at bounding box center [34, 370] width 24 height 24
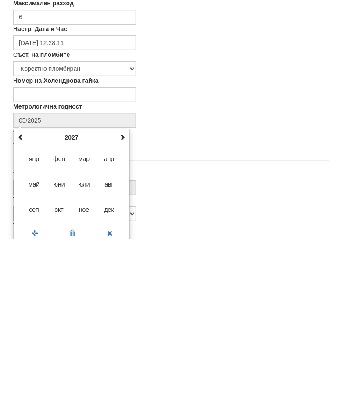
type input "09/2027"
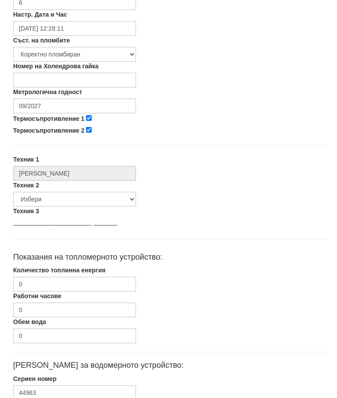
scroll to position [351, 0]
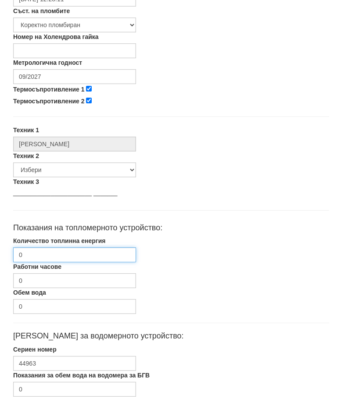
click at [48, 257] on input "0" at bounding box center [74, 255] width 123 height 15
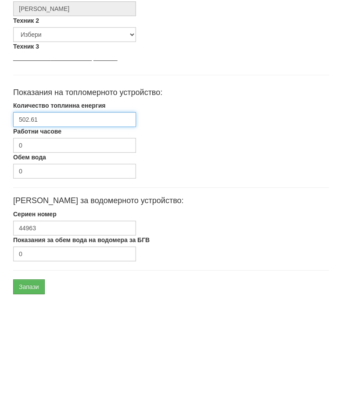
scroll to position [401, 0]
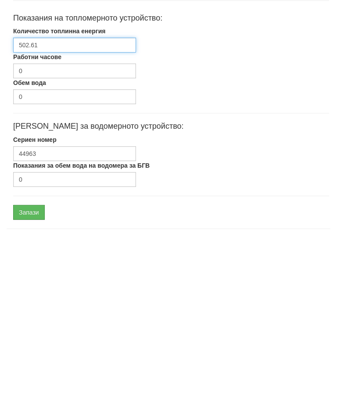
type input "502.61"
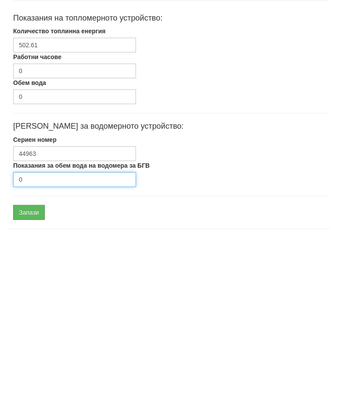
click at [53, 332] on input "0" at bounding box center [74, 339] width 123 height 15
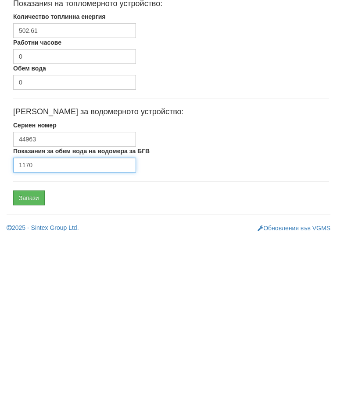
type input "1170"
click at [29, 350] on input "Запази" at bounding box center [29, 357] width 32 height 15
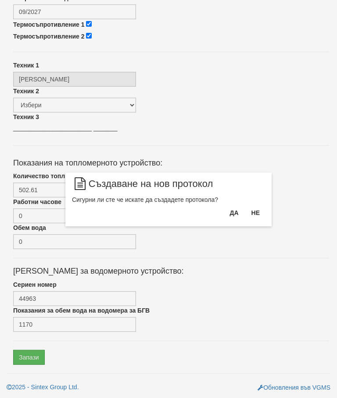
click at [238, 217] on button "Да" at bounding box center [233, 213] width 19 height 14
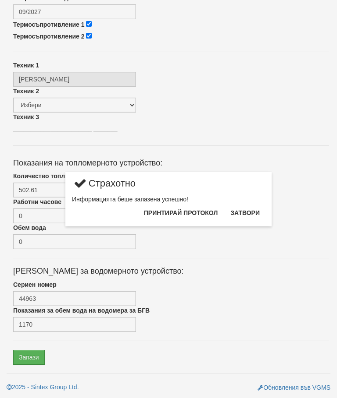
click at [252, 216] on button "Затвори" at bounding box center [245, 213] width 40 height 14
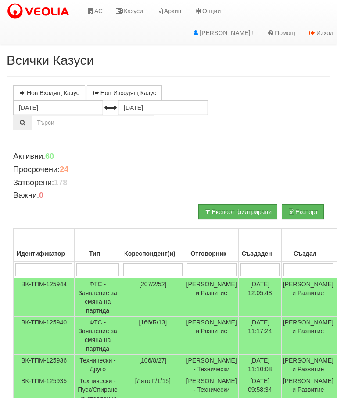
click at [137, 8] on link "Казуси" at bounding box center [129, 11] width 40 height 22
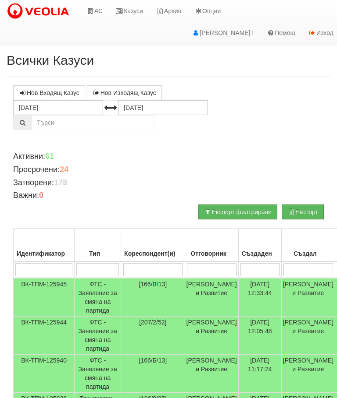
click at [129, 12] on link "Казуси" at bounding box center [129, 11] width 40 height 22
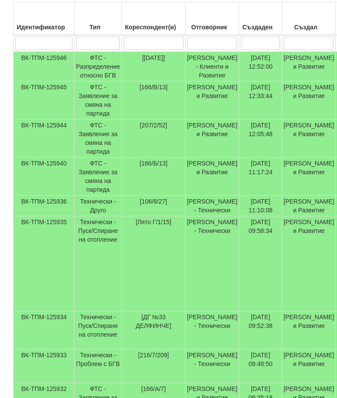
scroll to position [230, 0]
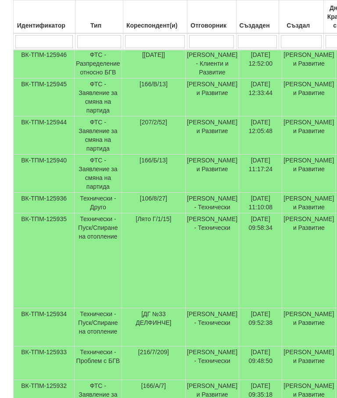
click at [99, 213] on td "Технически - Друго" at bounding box center [98, 203] width 47 height 21
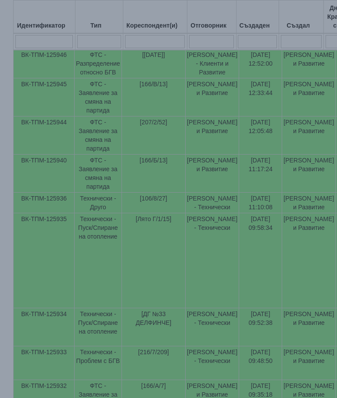
select select "10"
select select "1"
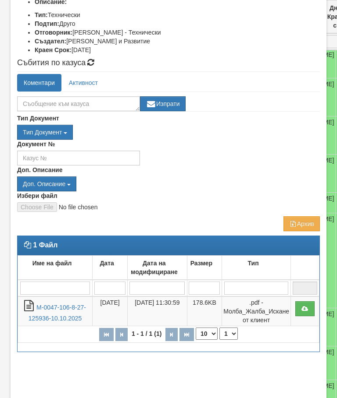
scroll to position [132, 0]
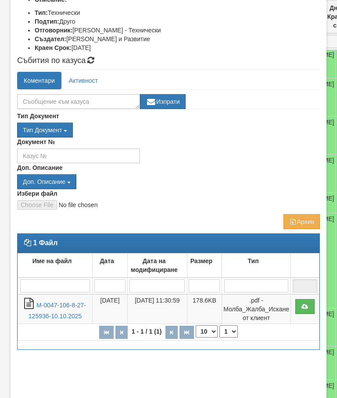
click at [251, 306] on td ".pdf - Молба_Жалба_Искане от клиент" at bounding box center [256, 310] width 69 height 30
click at [56, 303] on link "М-0047-106-8-27-125936-10.10.2025" at bounding box center [56, 311] width 57 height 18
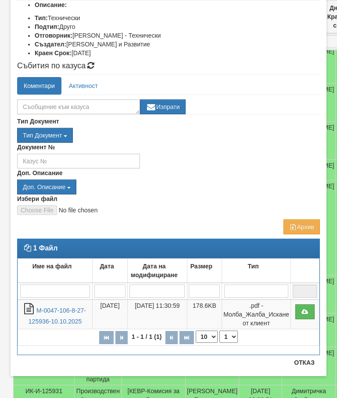
scroll to position [126, 0]
click at [312, 366] on button "Отказ" at bounding box center [303, 363] width 31 height 14
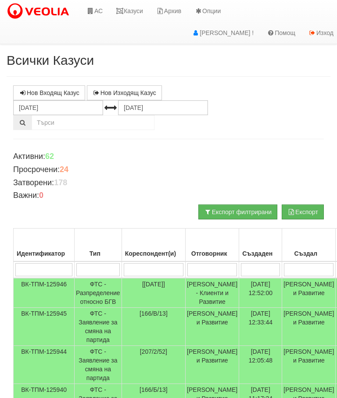
scroll to position [7, 0]
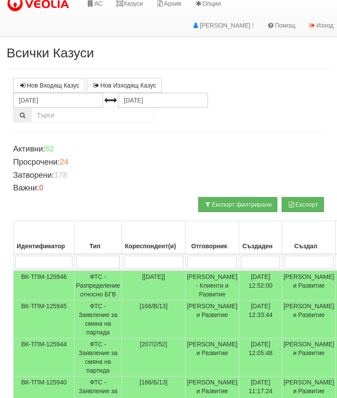
click at [135, 5] on link "Казуси" at bounding box center [129, 4] width 40 height 22
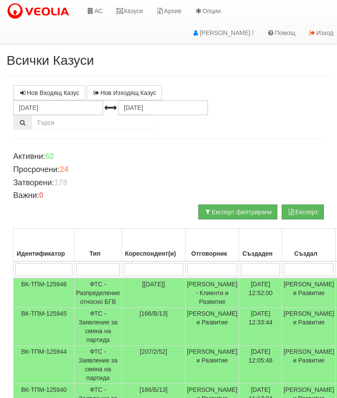
click at [132, 13] on link "Казуси" at bounding box center [129, 11] width 40 height 22
click at [136, 11] on link "Казуси" at bounding box center [129, 11] width 40 height 22
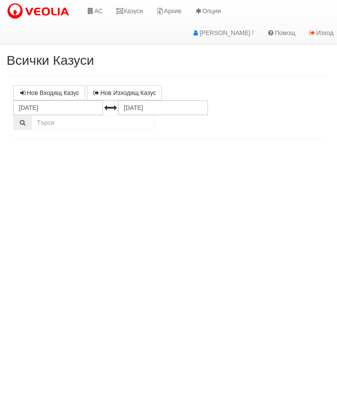
select select "10"
select select "1"
